Goal: Check status: Check status

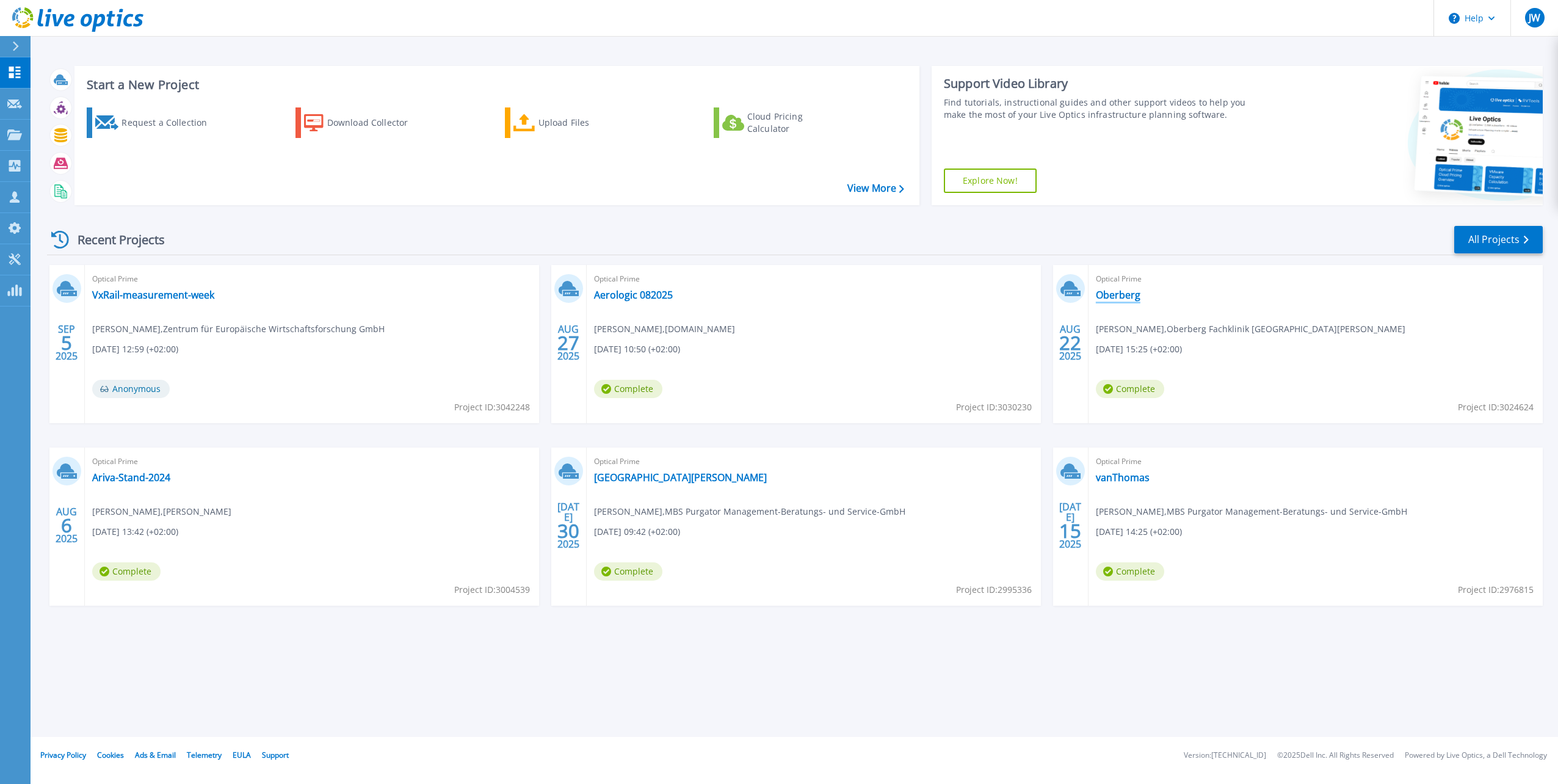
click at [1117, 296] on link "Oberberg" at bounding box center [1118, 294] width 44 height 12
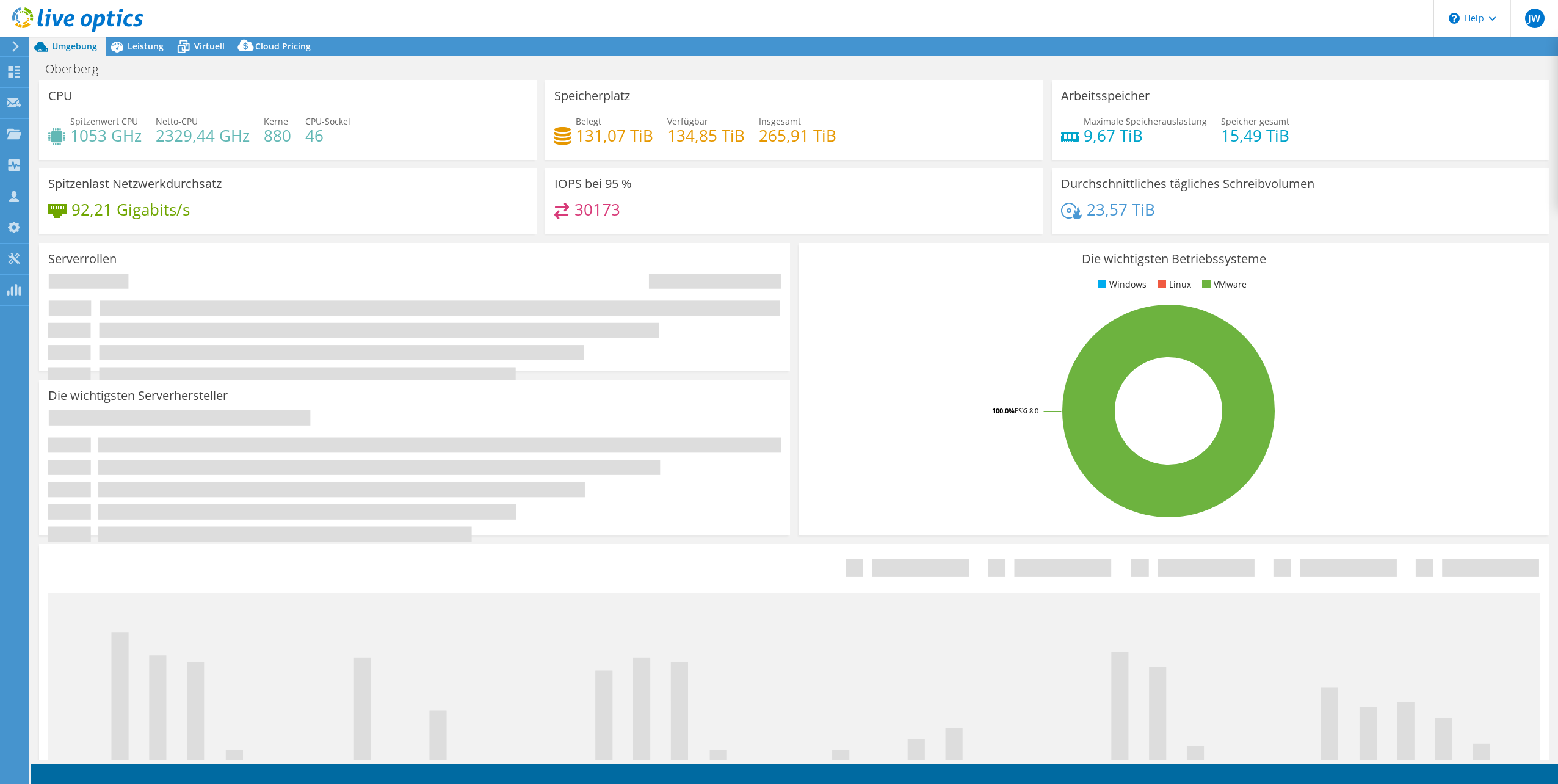
select select "EUFrankfurt"
select select "USD"
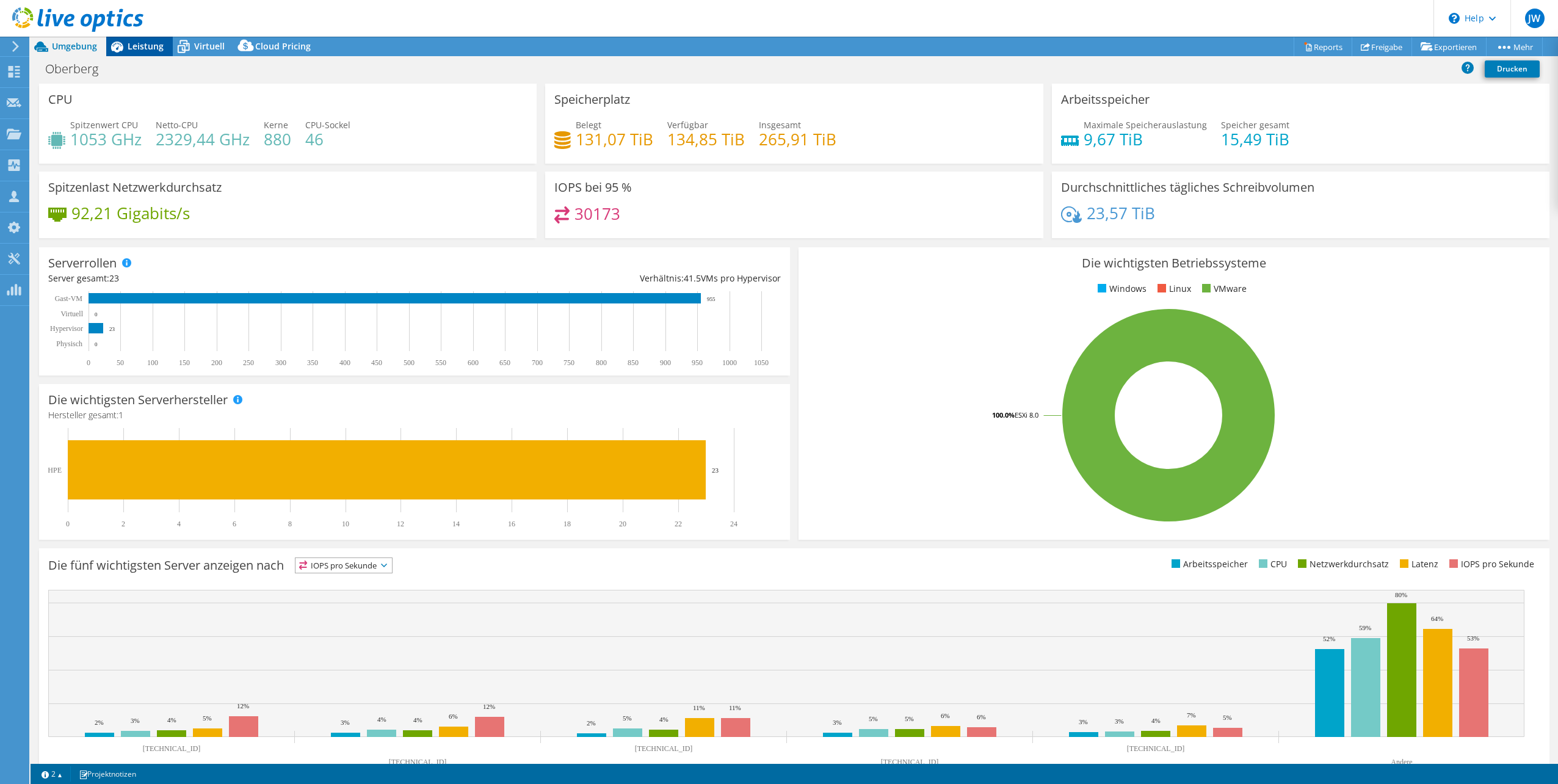
click at [152, 45] on span "Leistung" at bounding box center [146, 46] width 36 height 11
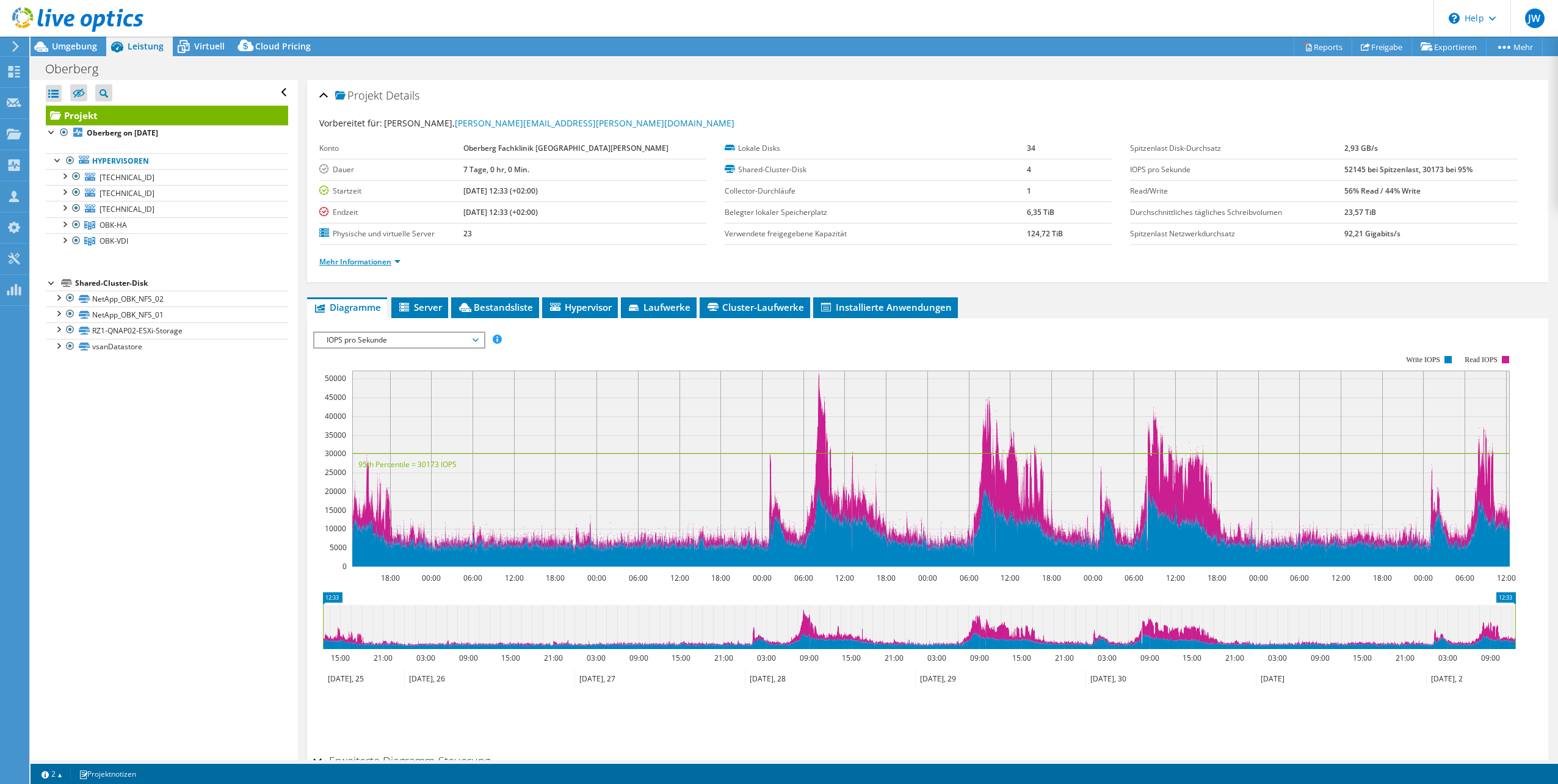
click at [371, 259] on link "Mehr Informationen" at bounding box center [360, 261] width 81 height 10
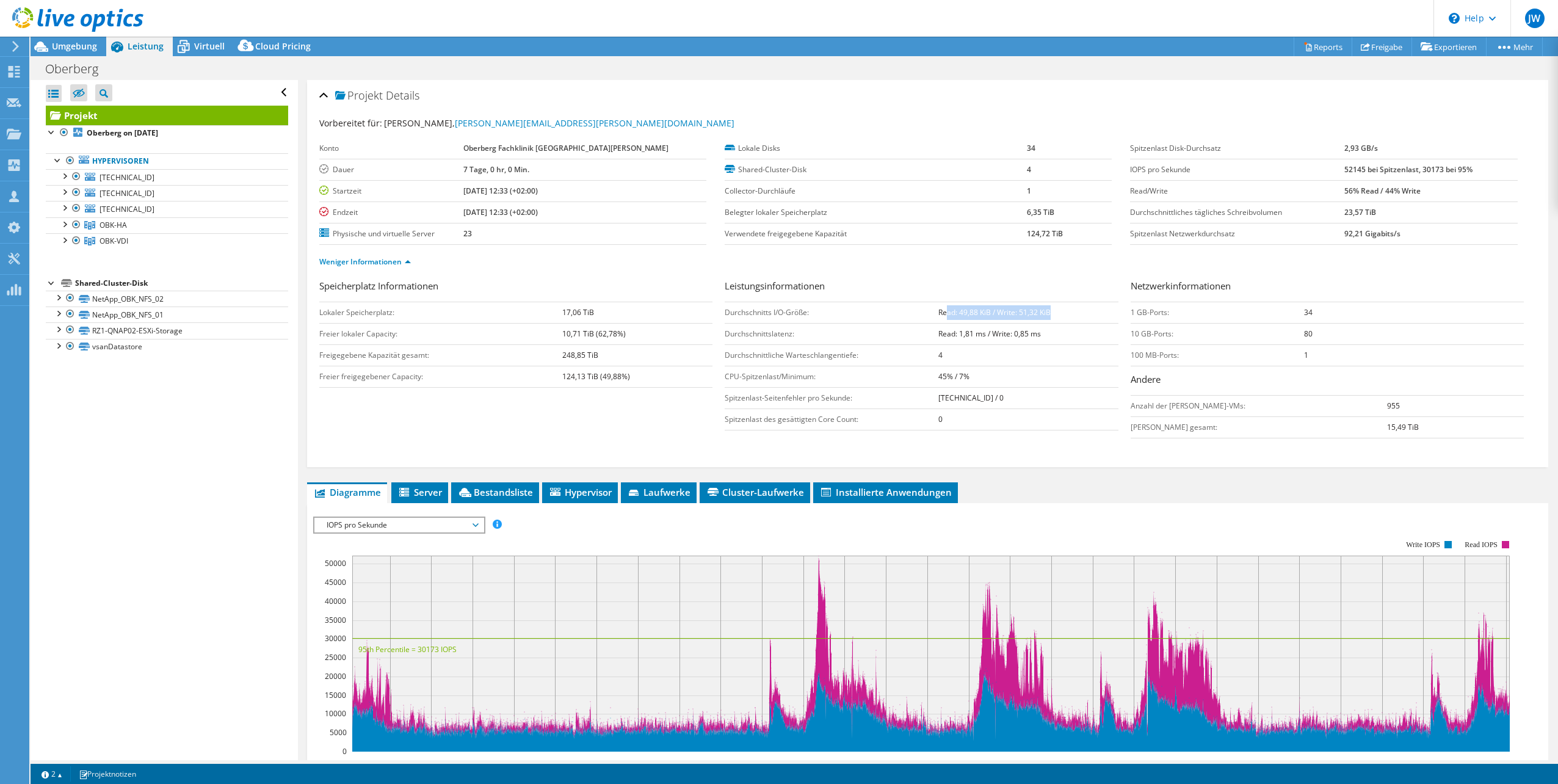
drag, startPoint x: 1055, startPoint y: 305, endPoint x: 940, endPoint y: 305, distance: 115.0
click at [940, 305] on td "Read: 49,88 KiB / Write: 51,32 KiB" at bounding box center [1028, 312] width 180 height 22
